Goal: Information Seeking & Learning: Learn about a topic

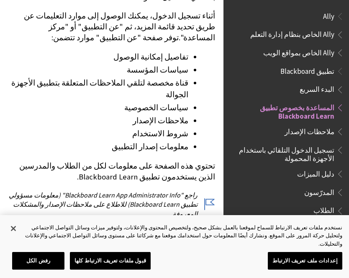
scroll to position [87, 0]
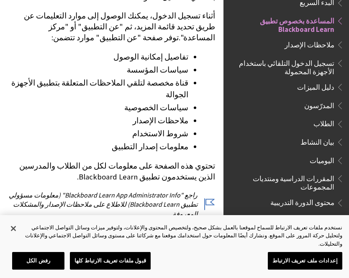
click at [254, 174] on span "المقررات الدراسية ومنتديات المجموعات" at bounding box center [284, 181] width 101 height 20
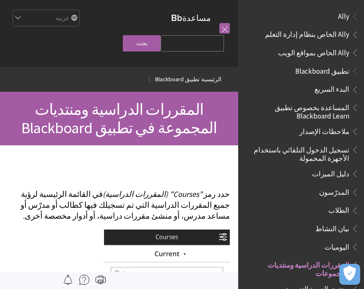
scroll to position [243, 0]
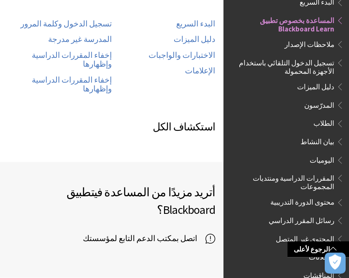
scroll to position [507, 0]
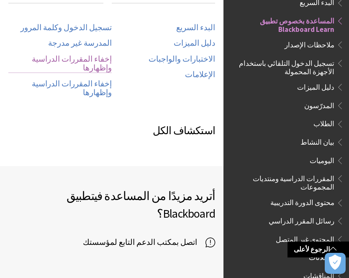
click at [78, 54] on link "إخفاء المقررات الدراسية وإظهارها" at bounding box center [59, 63] width 103 height 18
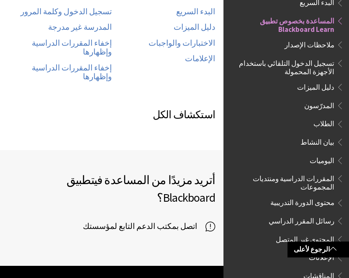
scroll to position [527, 0]
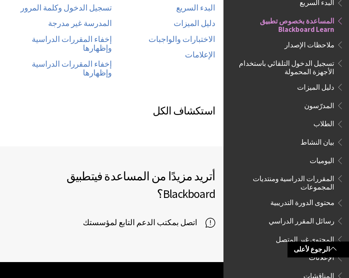
click at [123, 216] on span "اتصل بمكتب الدعم التابع لمؤسستك" at bounding box center [144, 222] width 123 height 13
click at [166, 216] on span "اتصل بمكتب الدعم التابع لمؤسستك" at bounding box center [144, 222] width 123 height 13
